Goal: Information Seeking & Learning: Check status

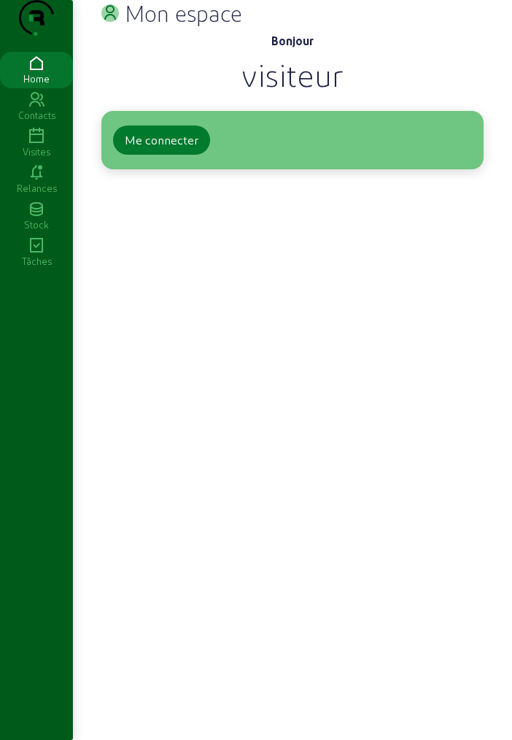
click at [179, 149] on div "Me connecter" at bounding box center [162, 140] width 74 height 18
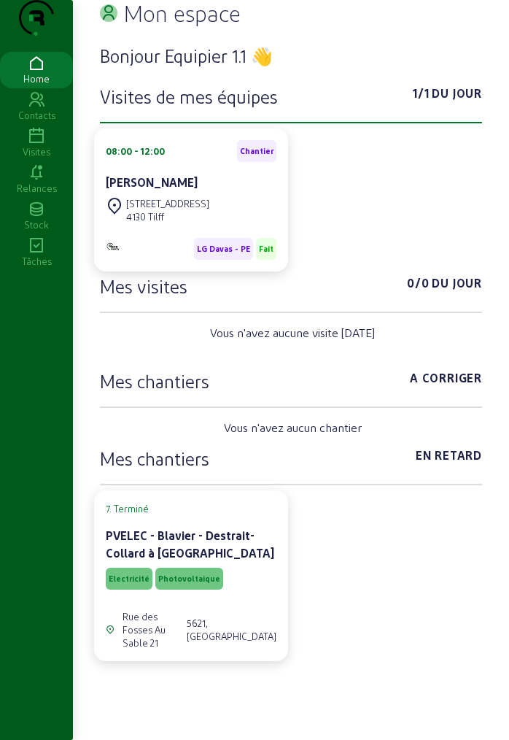
click at [39, 182] on icon at bounding box center [36, 173] width 73 height 18
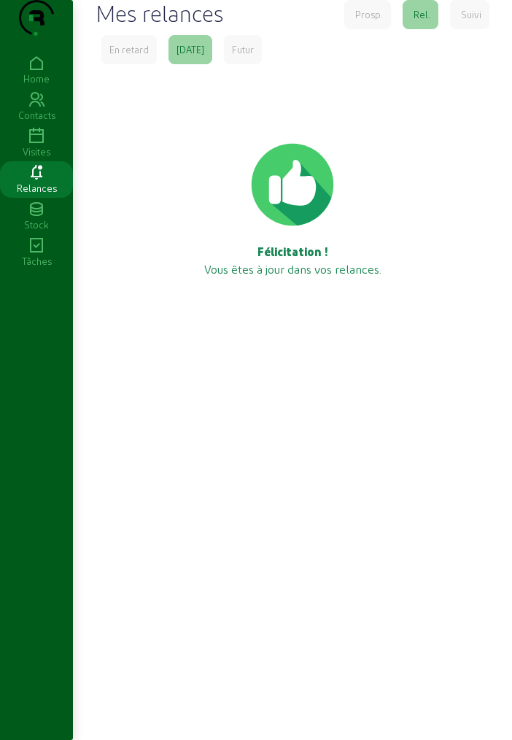
click at [34, 145] on icon at bounding box center [36, 137] width 73 height 18
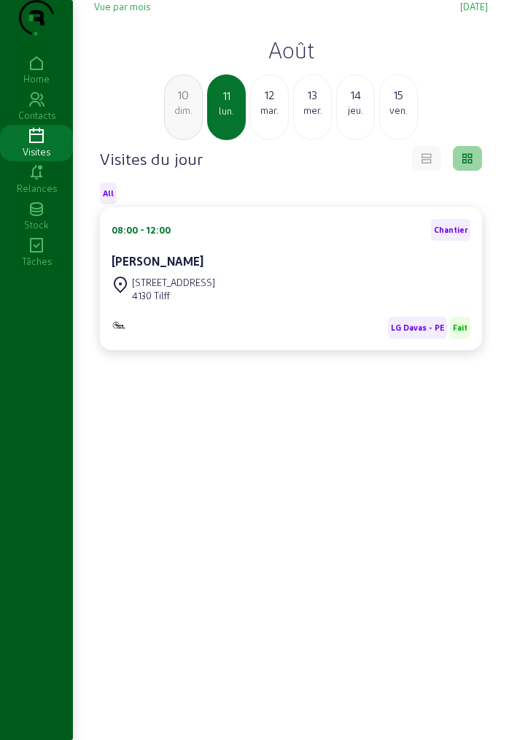
click at [293, 63] on h2 "Août" at bounding box center [291, 49] width 394 height 26
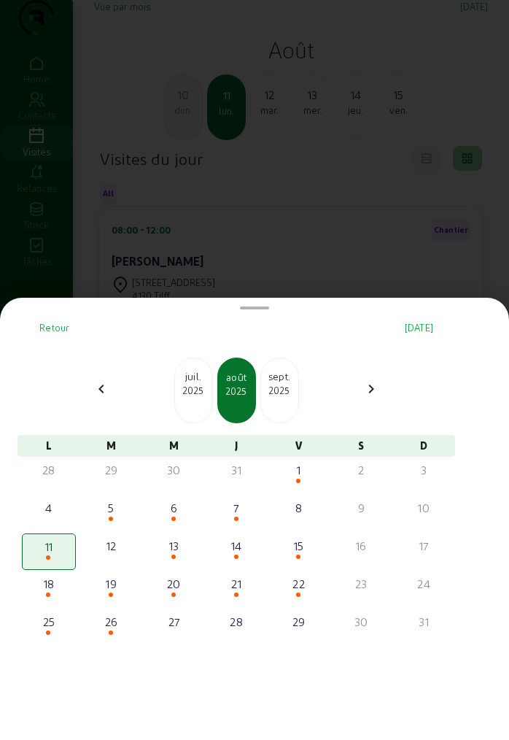
click at [295, 401] on div "sept. 2025" at bounding box center [279, 391] width 39 height 66
click at [290, 396] on div "2025" at bounding box center [279, 390] width 37 height 13
click at [207, 385] on div "2025" at bounding box center [193, 390] width 37 height 13
click at [122, 511] on div "5" at bounding box center [111, 508] width 51 height 18
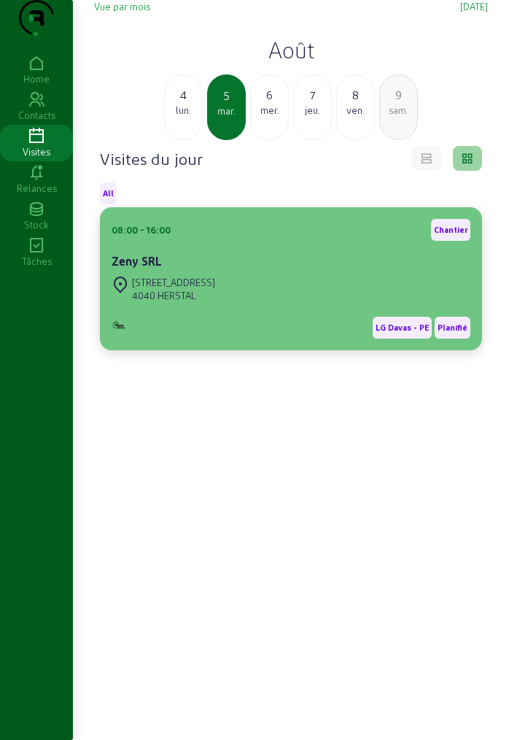
click at [217, 270] on div "Zeny SRL" at bounding box center [291, 261] width 359 height 18
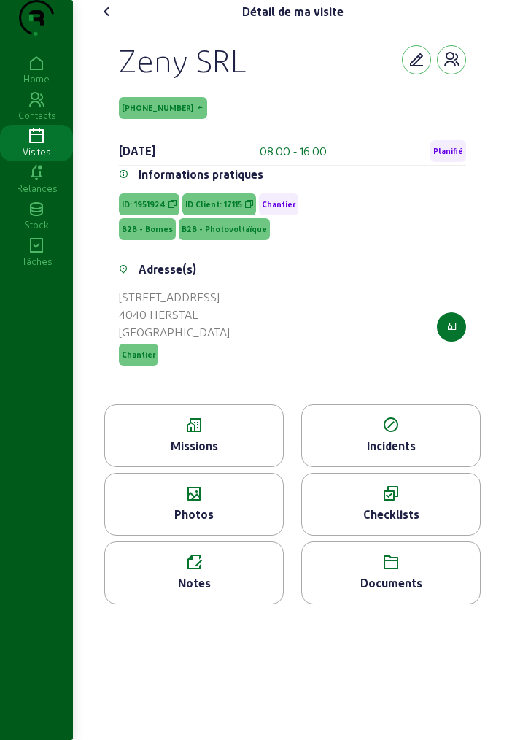
drag, startPoint x: 123, startPoint y: 95, endPoint x: 255, endPoint y: 99, distance: 132.1
click at [255, 79] on div "Zeny SRL" at bounding box center [292, 60] width 347 height 38
copy div "Zeny SRL"
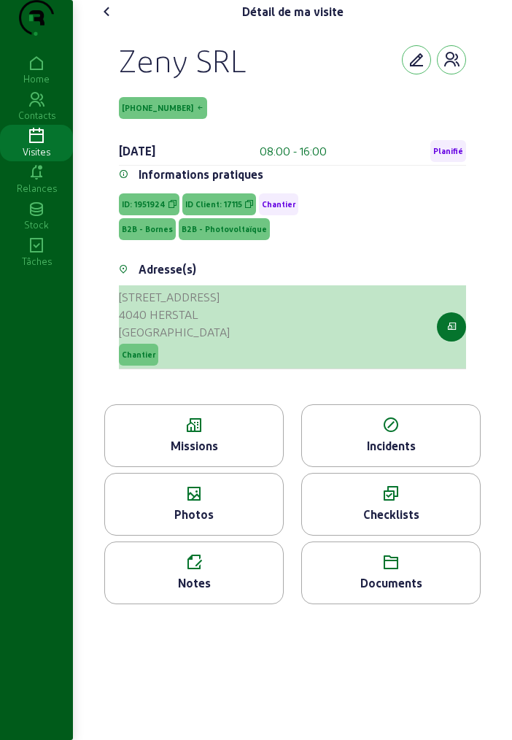
drag, startPoint x: 124, startPoint y: 323, endPoint x: 158, endPoint y: 364, distance: 53.3
click at [158, 341] on cam-list-title "Rue de Hermée, 225 4040 HERSTAL Belgique" at bounding box center [174, 314] width 111 height 53
drag, startPoint x: 120, startPoint y: 320, endPoint x: 214, endPoint y: 344, distance: 97.2
click at [214, 341] on cam-list-title "Rue de Hermée, 225 4040 HERSTAL Belgique" at bounding box center [174, 314] width 111 height 53
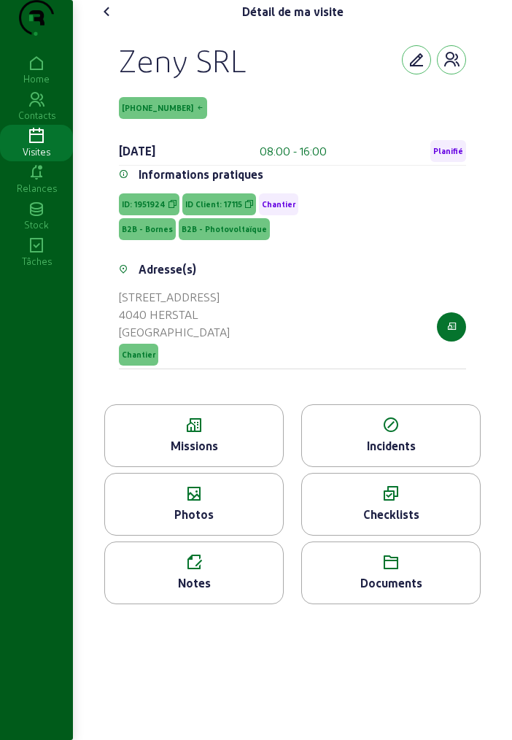
click at [99, 20] on icon at bounding box center [108, 12] width 18 height 18
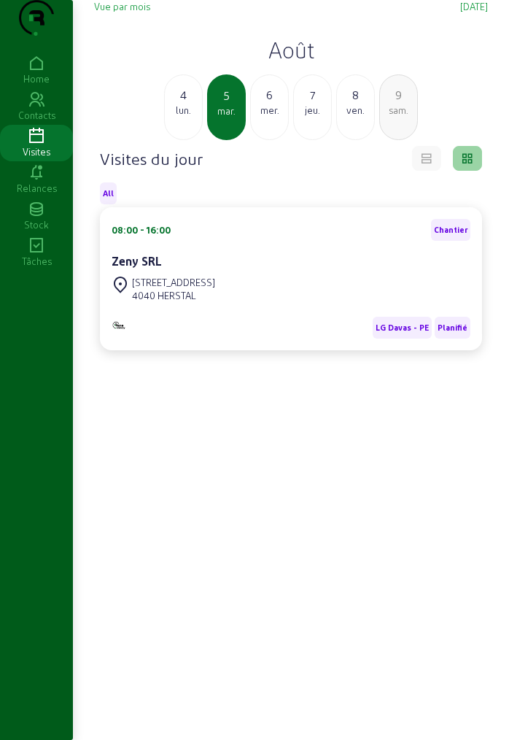
click at [398, 104] on div "9" at bounding box center [398, 95] width 37 height 18
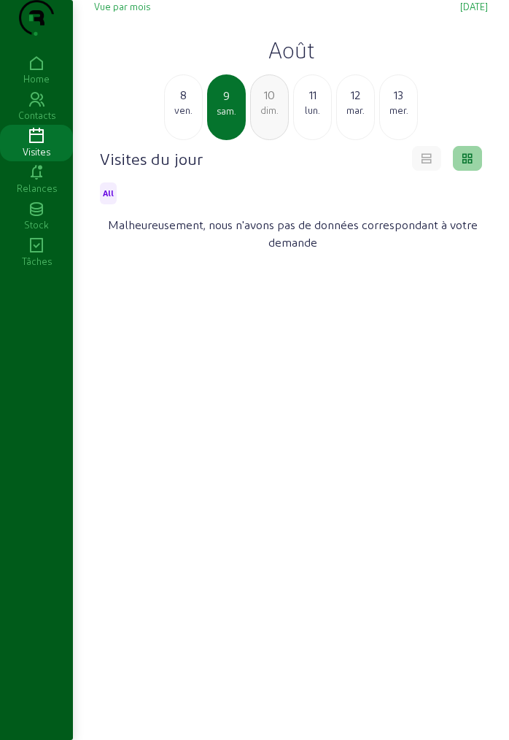
click at [314, 117] on div "lun." at bounding box center [312, 110] width 37 height 13
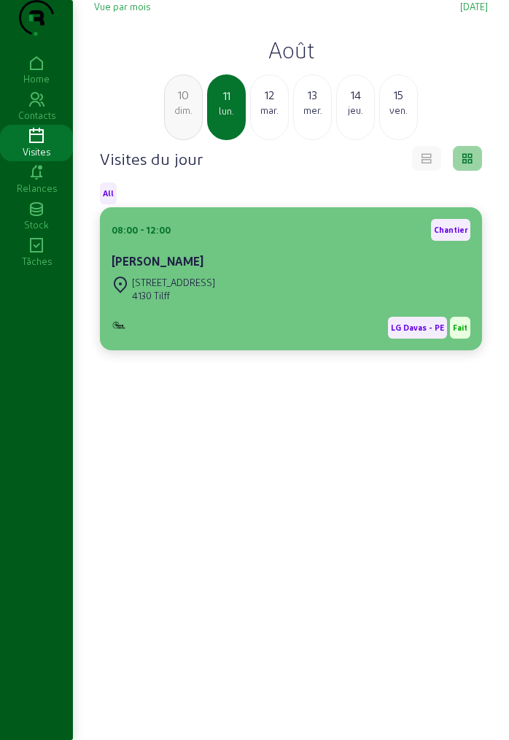
click at [207, 270] on div "Alexia Hautekeer" at bounding box center [291, 261] width 359 height 18
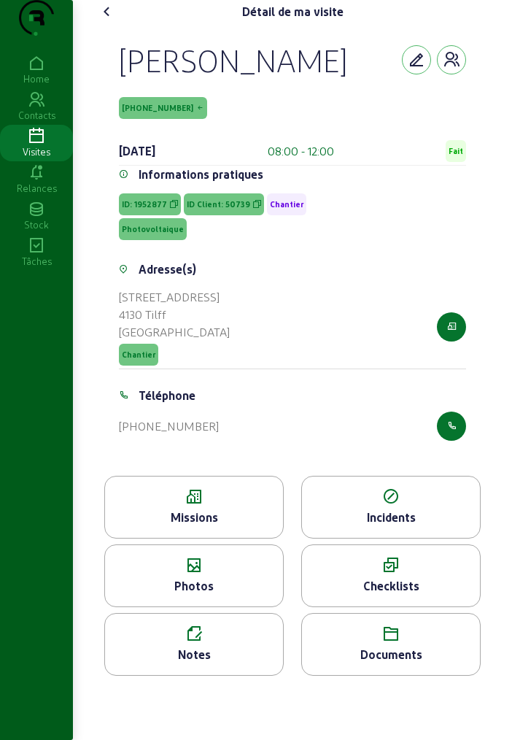
drag, startPoint x: 120, startPoint y: 86, endPoint x: 356, endPoint y: 102, distance: 237.0
click at [356, 79] on div "Alexia Hautekeer" at bounding box center [292, 60] width 347 height 38
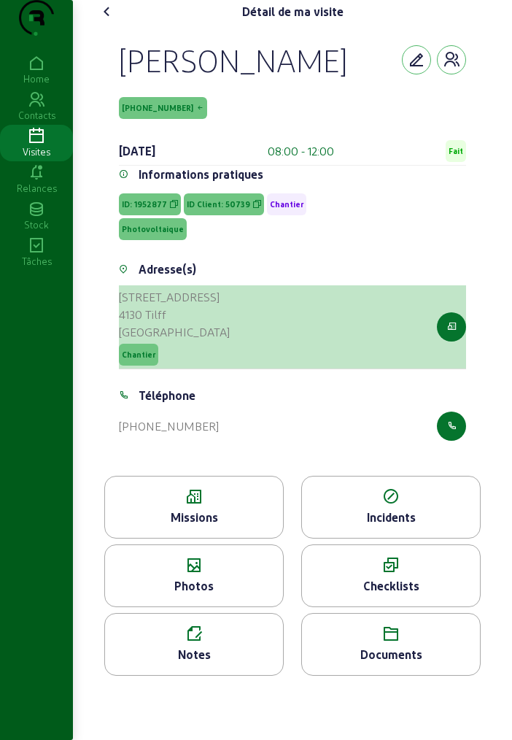
drag, startPoint x: 116, startPoint y: 323, endPoint x: 206, endPoint y: 335, distance: 91.2
click at [206, 335] on div "Adresse(s) Rue Louvetain 26 4130 Tilff Belgique Chantier" at bounding box center [292, 323] width 365 height 126
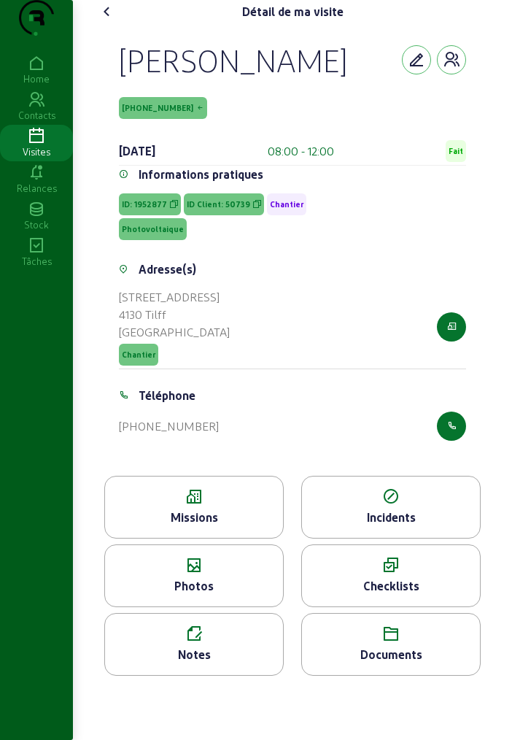
drag, startPoint x: 115, startPoint y: 131, endPoint x: 236, endPoint y: 134, distance: 121.2
click at [236, 134] on div "Alexia Hautekeer 50739-1-1 11 août 2025 08:00 - 12:00 Fait Informations pratiqu…" at bounding box center [292, 249] width 382 height 452
click at [235, 526] on div "Missions" at bounding box center [194, 518] width 178 height 18
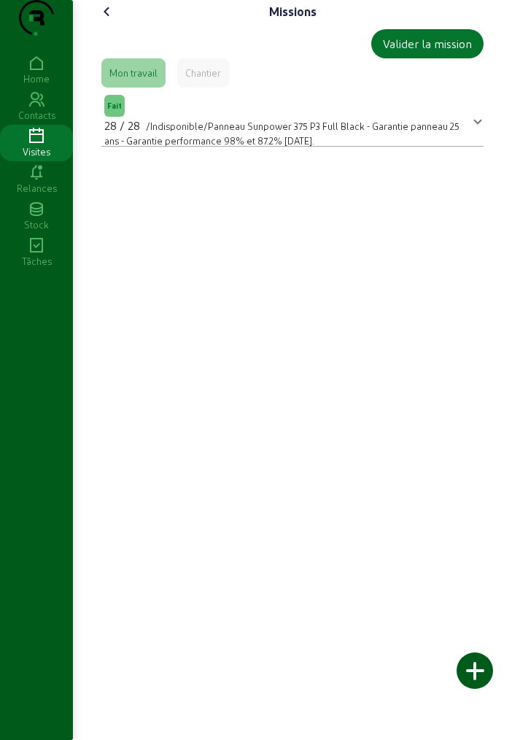
click at [474, 147] on span "Fait 28 / 28 /Indisponible/Panneau Sunpower 375 P3 Full Black - Garantie pannea…" at bounding box center [289, 119] width 371 height 55
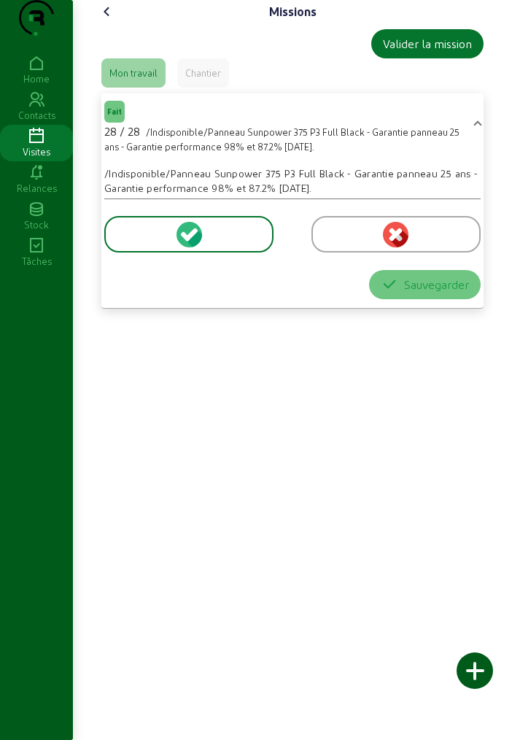
click at [117, 23] on cam-font-icon at bounding box center [107, 11] width 23 height 23
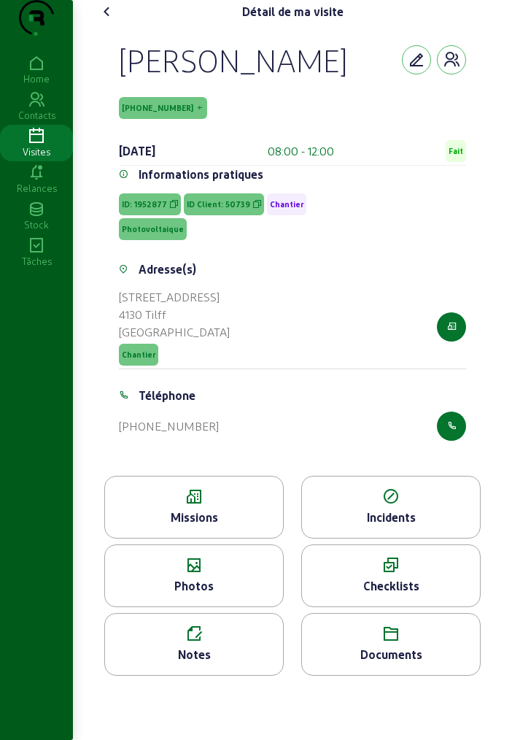
click at [223, 574] on icon at bounding box center [194, 566] width 178 height 18
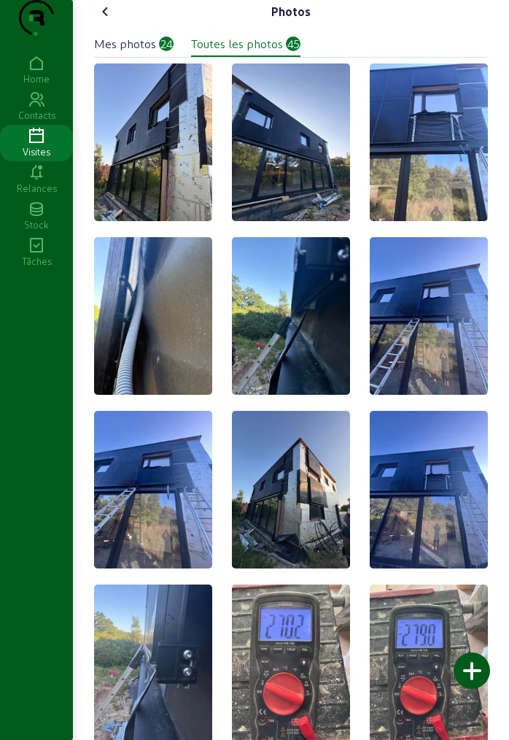
click at [100, 20] on icon at bounding box center [106, 12] width 18 height 18
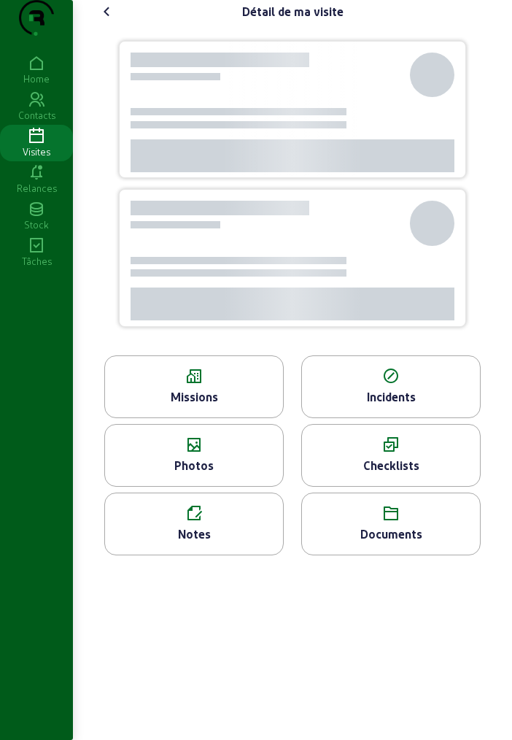
click at [104, 20] on icon at bounding box center [108, 12] width 18 height 18
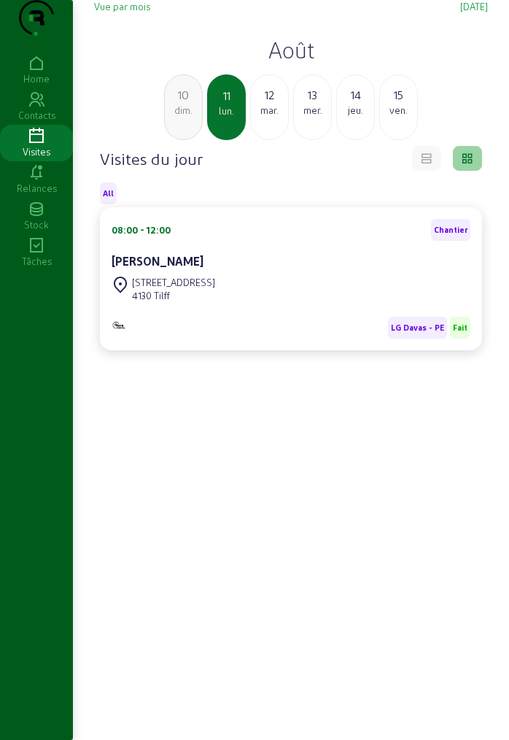
click at [307, 63] on h2 "Août" at bounding box center [291, 49] width 394 height 26
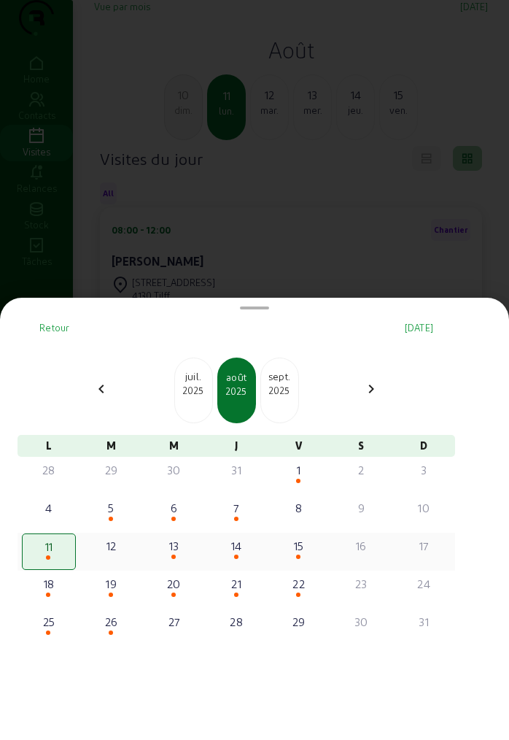
click at [113, 559] on div "12" at bounding box center [112, 551] width 54 height 36
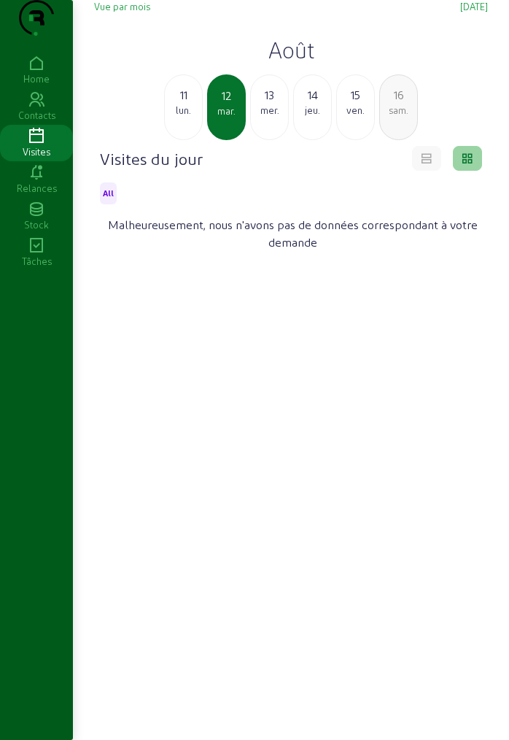
click at [181, 140] on div "11 lun." at bounding box center [183, 107] width 39 height 66
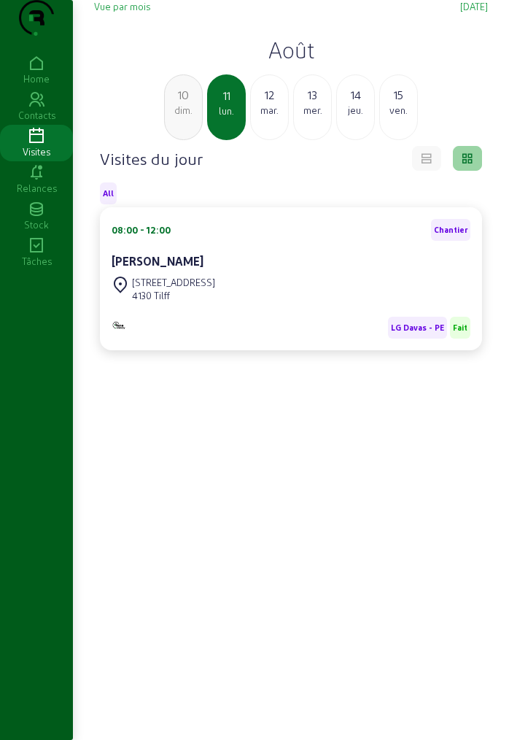
click at [291, 63] on h2 "Août" at bounding box center [291, 49] width 394 height 26
